Goal: Check status: Check status

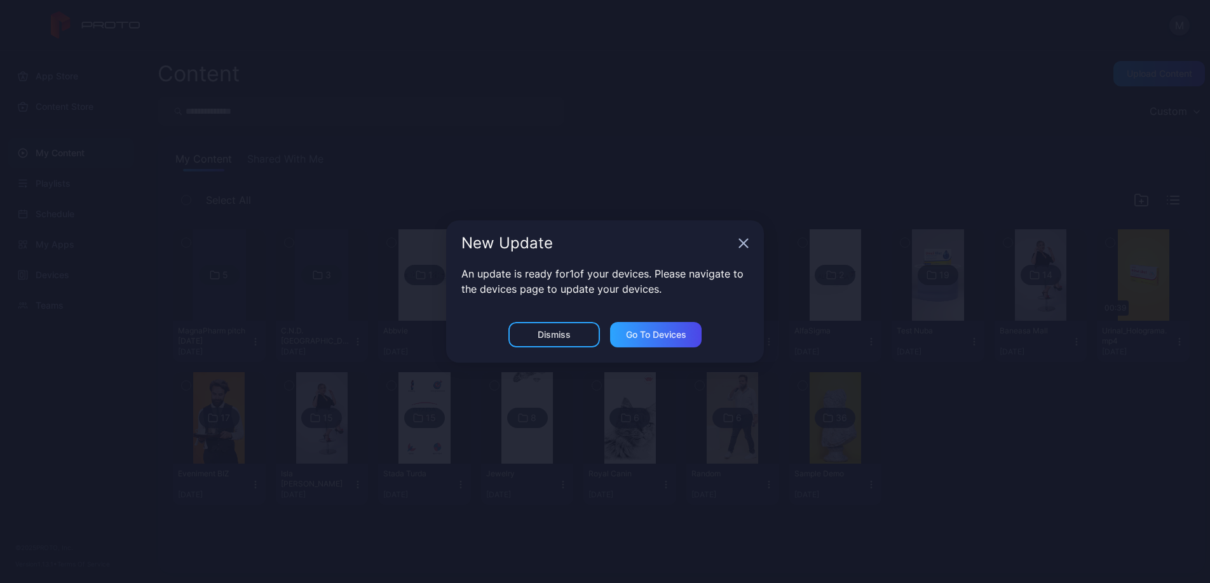
click at [671, 320] on div "An update is ready for 1 of your devices. Please navigate to the devices page t…" at bounding box center [605, 294] width 318 height 56
click at [669, 328] on div "Go to devices" at bounding box center [656, 334] width 92 height 25
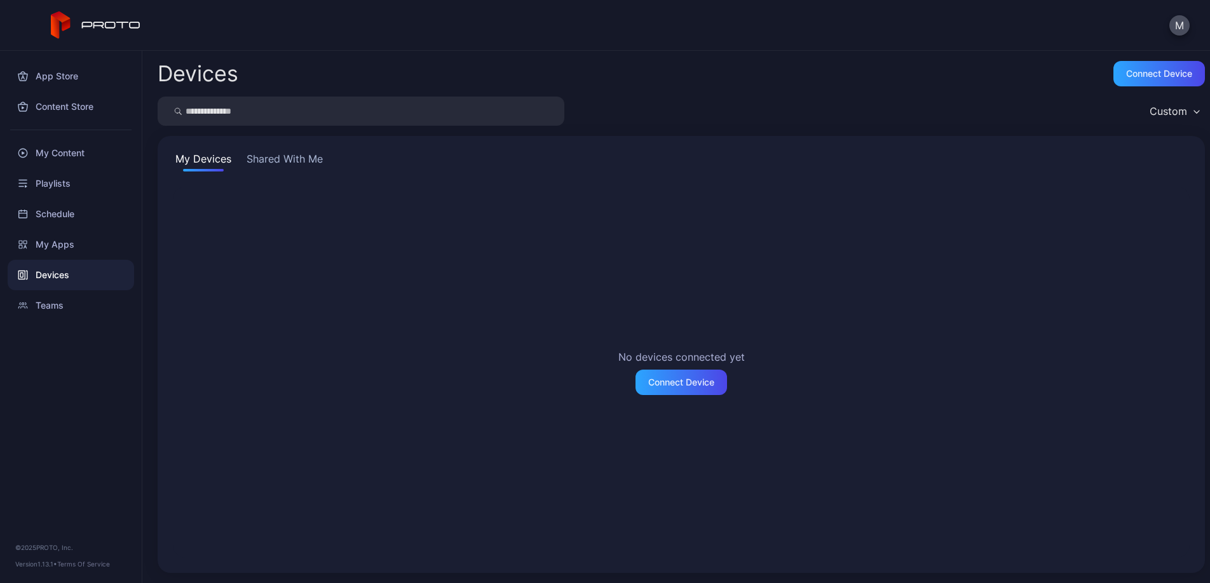
click at [306, 166] on button "Shared With Me" at bounding box center [284, 161] width 81 height 20
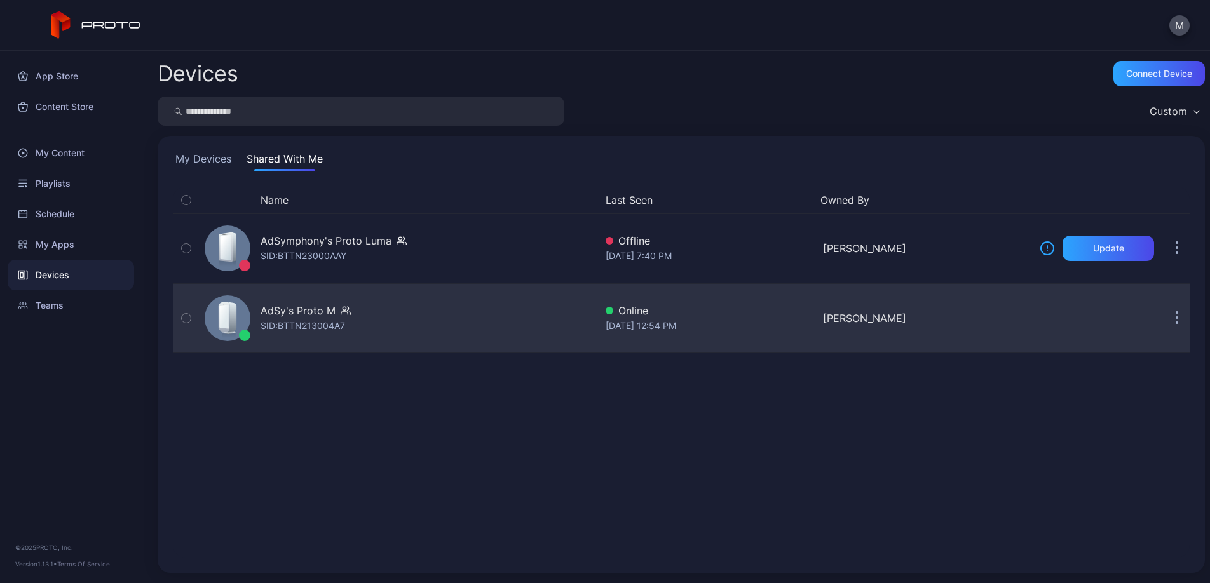
click at [323, 311] on div "AdSy's Proto M" at bounding box center [298, 310] width 75 height 15
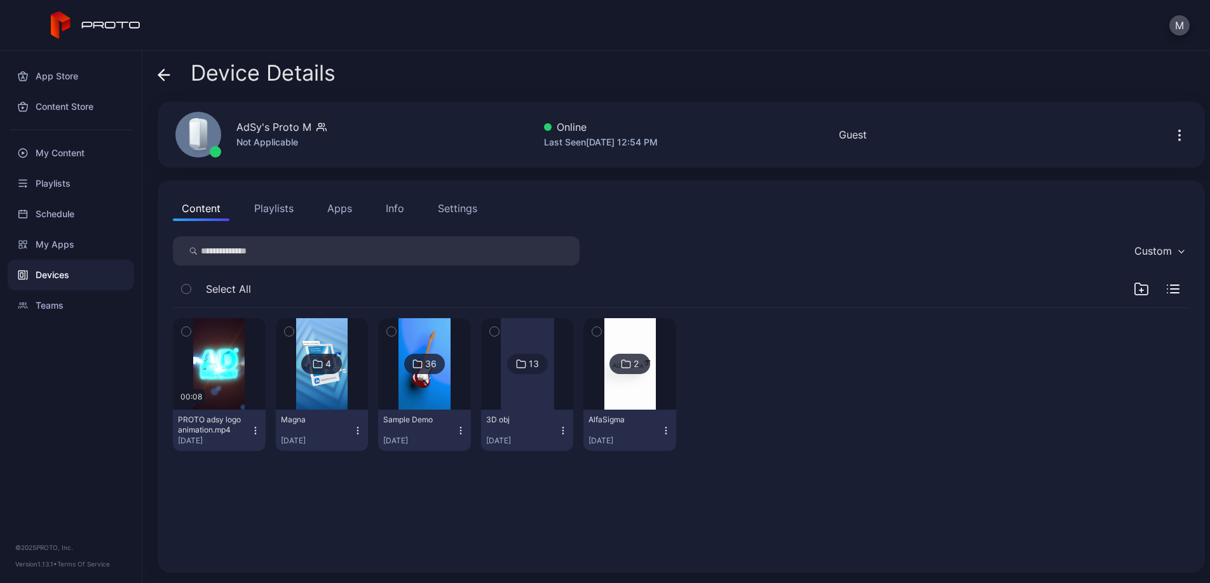
click at [656, 368] on img at bounding box center [629, 364] width 51 height 92
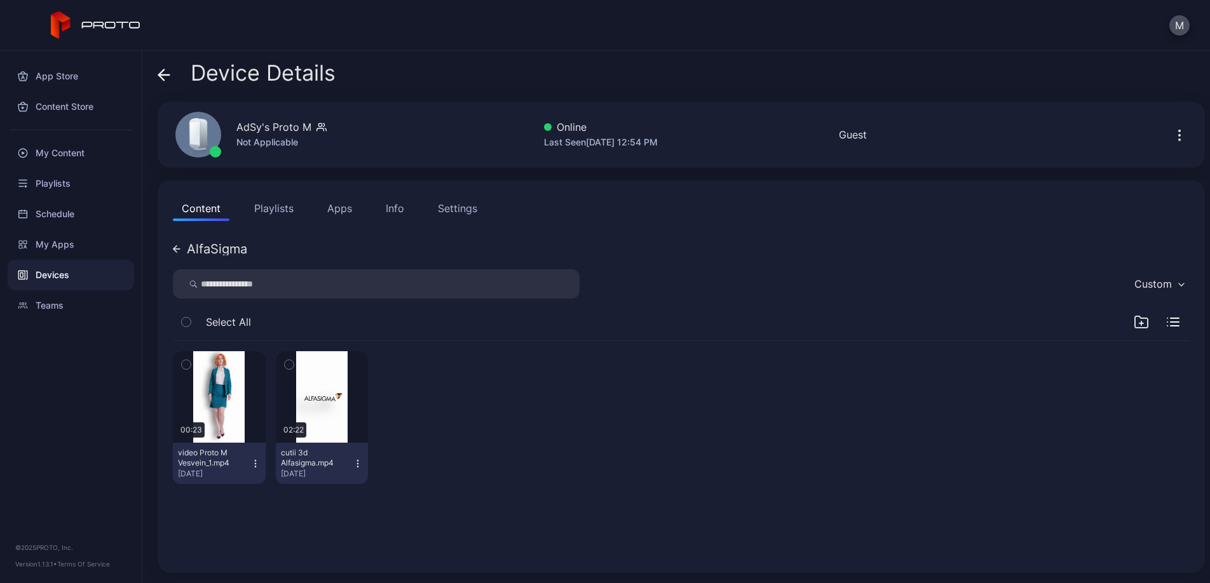
click at [170, 79] on div "Device Details" at bounding box center [247, 76] width 178 height 31
